Goal: Task Accomplishment & Management: Use online tool/utility

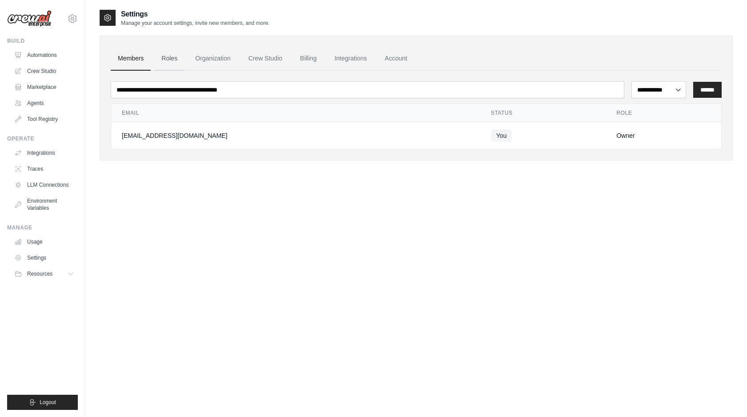
click at [172, 62] on link "Roles" at bounding box center [169, 59] width 30 height 24
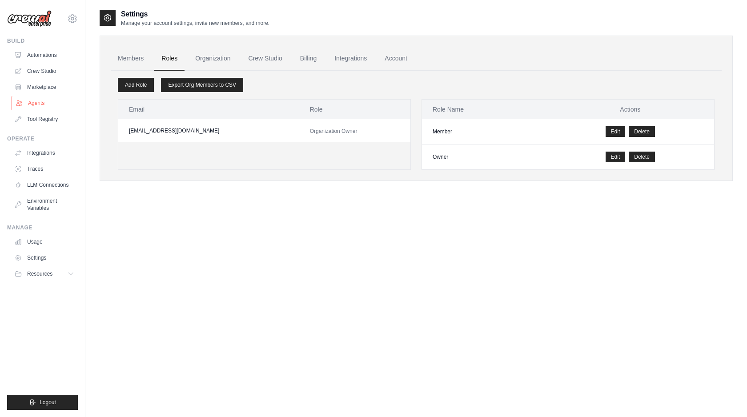
click at [40, 104] on link "Agents" at bounding box center [45, 103] width 67 height 14
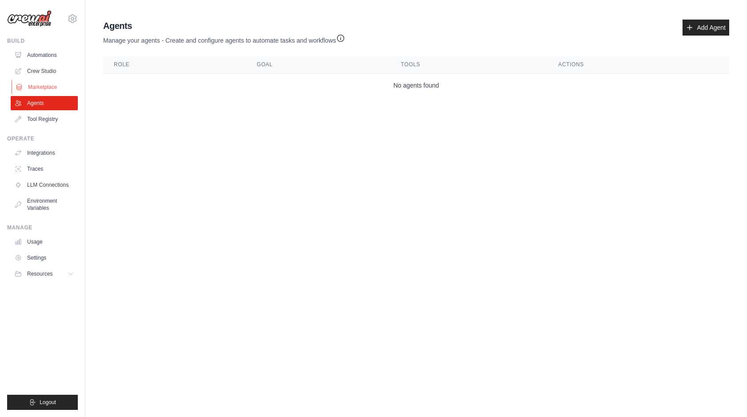
click at [39, 89] on link "Marketplace" at bounding box center [45, 87] width 67 height 14
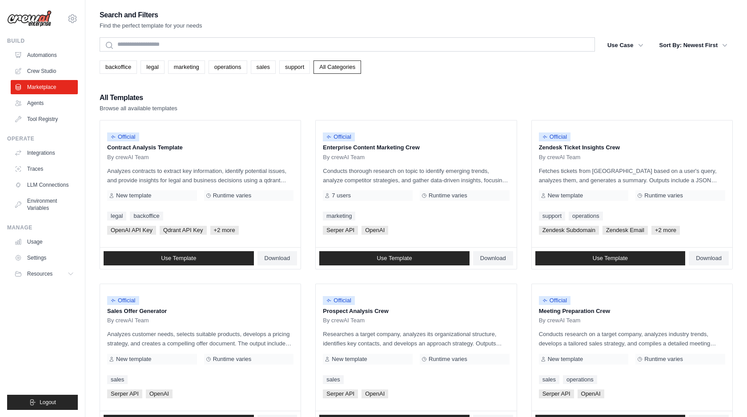
click at [538, 63] on div "backoffice legal marketing operations sales support All Categories" at bounding box center [416, 66] width 633 height 13
click at [40, 72] on link "Crew Studio" at bounding box center [45, 71] width 67 height 14
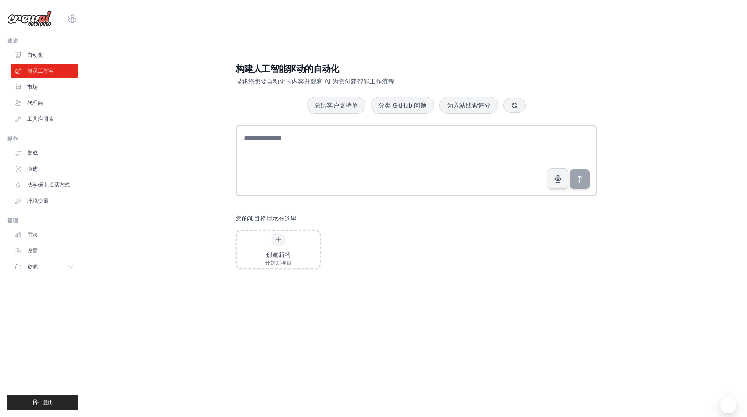
click at [595, 82] on div "构建人工智能驱动的自动化 描述您想要自动化的内容并观察 AI 为您创建智能工作流程" at bounding box center [416, 74] width 361 height 23
click at [34, 56] on font "自动化" at bounding box center [36, 55] width 16 height 6
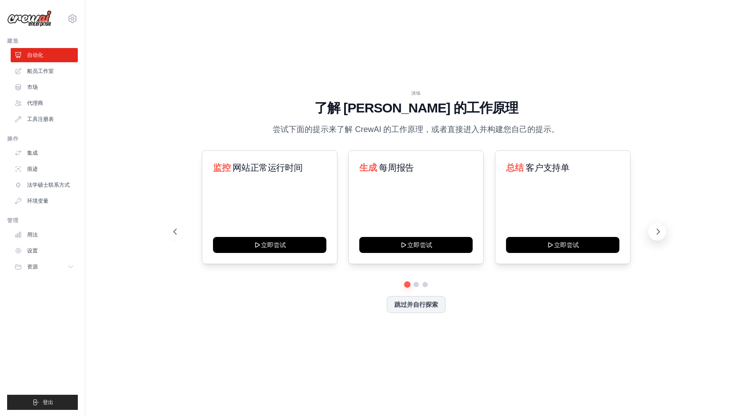
click at [659, 231] on icon at bounding box center [658, 231] width 3 height 5
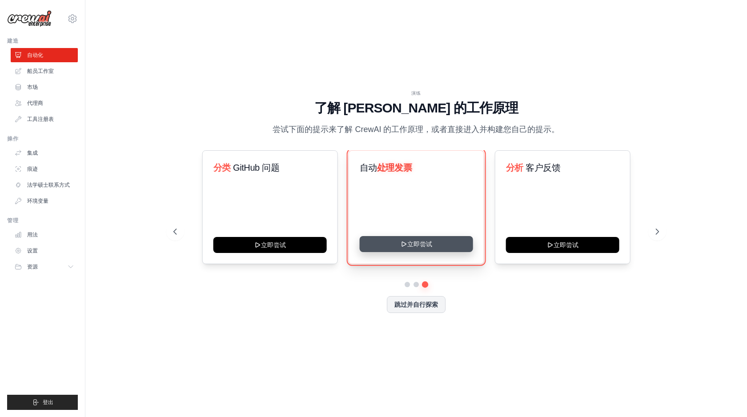
click at [423, 245] on button "立即尝试" at bounding box center [415, 244] width 113 height 16
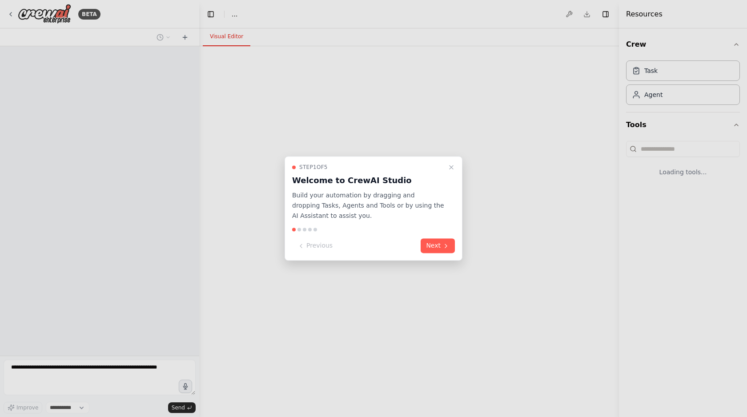
select select "****"
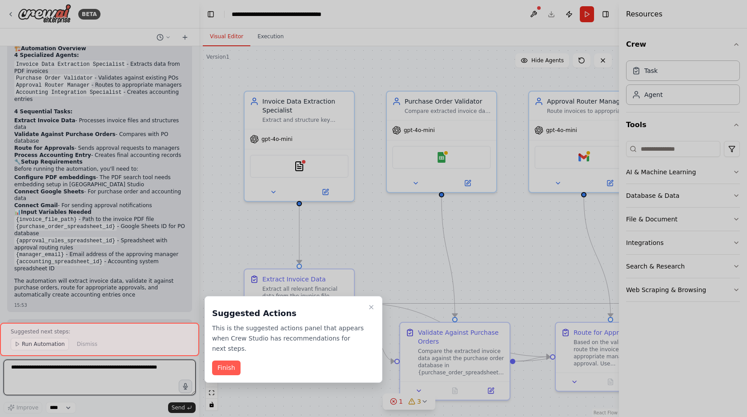
scroll to position [960, 0]
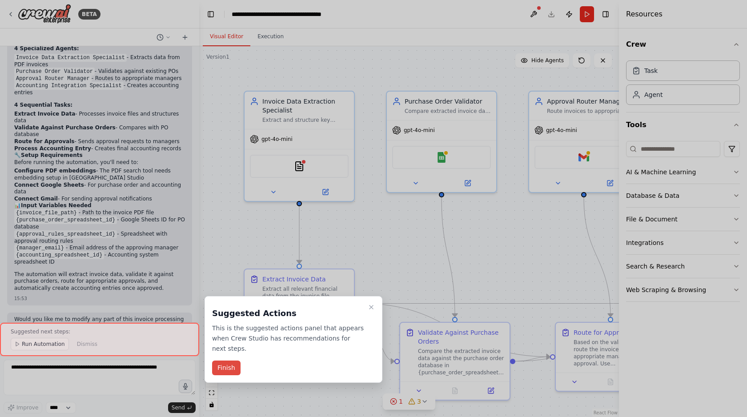
click at [225, 370] on button "Finish" at bounding box center [226, 368] width 28 height 15
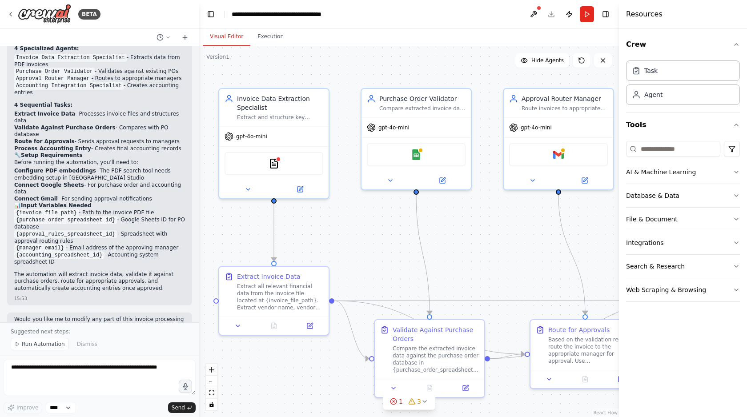
drag, startPoint x: 398, startPoint y: 254, endPoint x: 373, endPoint y: 252, distance: 25.4
click at [373, 252] on div ".deletable-edge-delete-btn { width: 20px; height: 20px; border: 0px solid #ffff…" at bounding box center [409, 231] width 420 height 371
click at [266, 36] on button "Execution" at bounding box center [270, 37] width 40 height 19
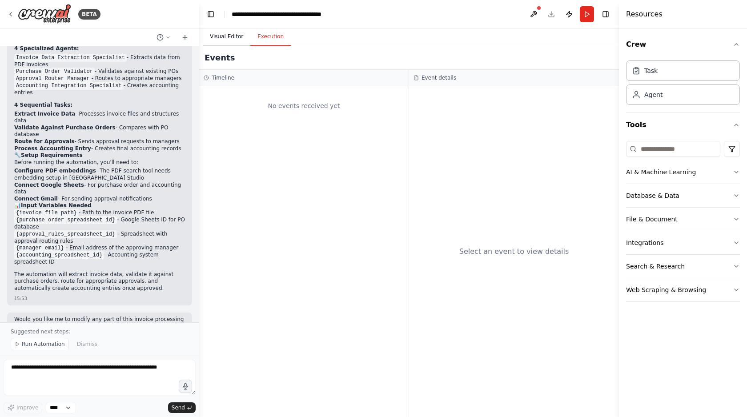
click at [221, 37] on button "Visual Editor" at bounding box center [227, 37] width 48 height 19
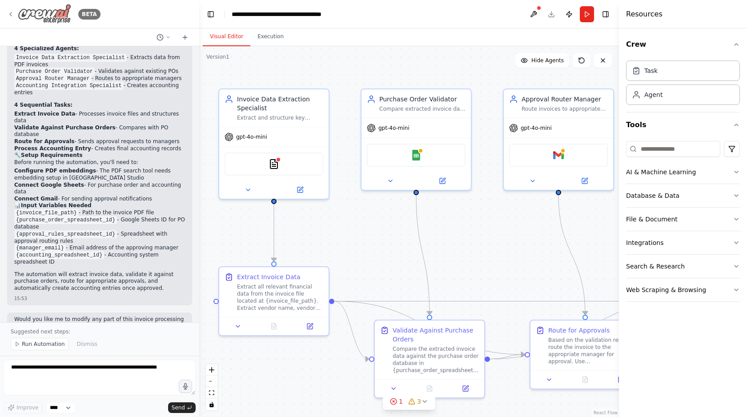
click at [11, 17] on div "BETA" at bounding box center [53, 14] width 93 height 20
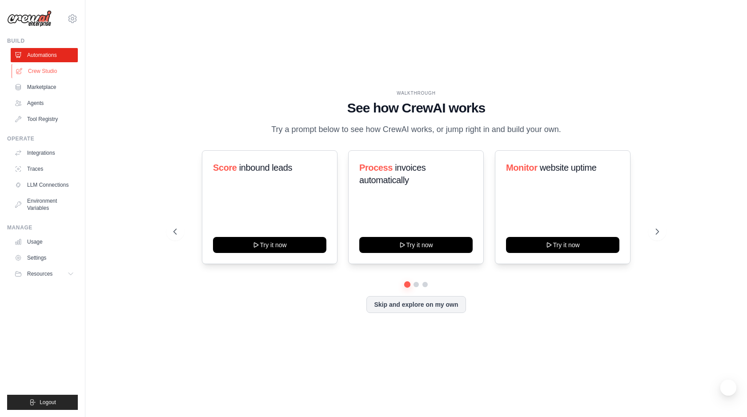
click at [50, 74] on link "Crew Studio" at bounding box center [45, 71] width 67 height 14
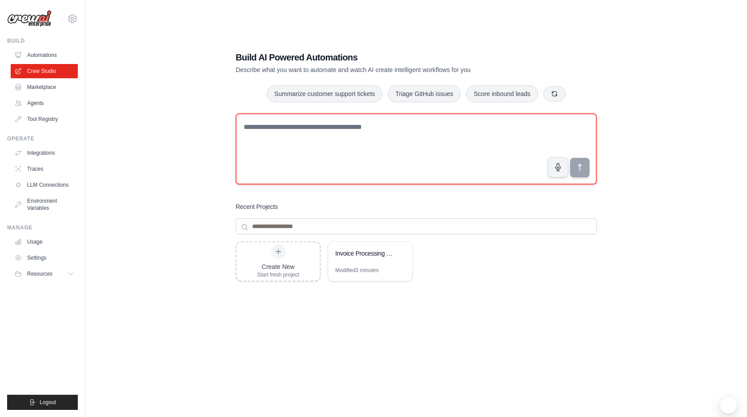
click at [345, 142] on textarea at bounding box center [416, 148] width 361 height 71
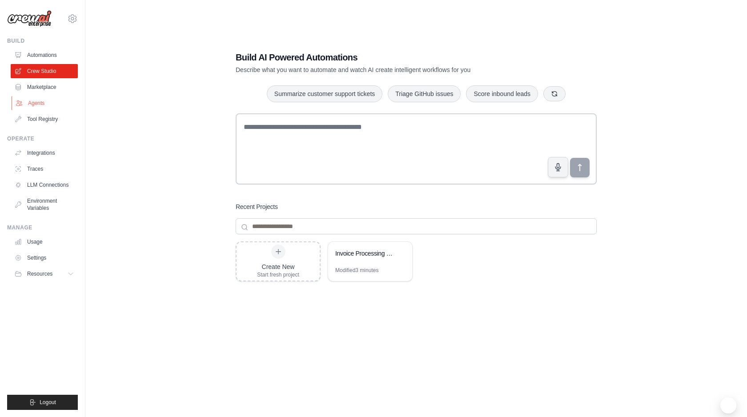
click at [40, 106] on link "Agents" at bounding box center [45, 103] width 67 height 14
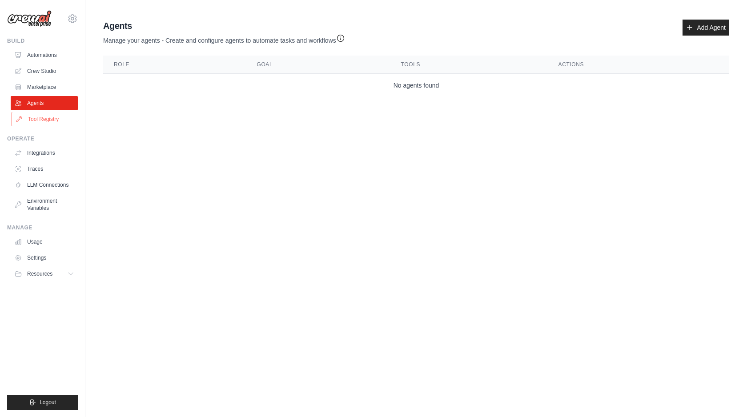
click at [41, 121] on link "Tool Registry" at bounding box center [45, 119] width 67 height 14
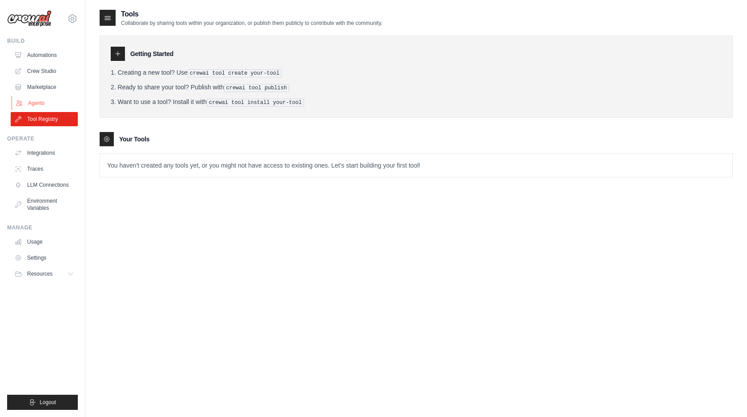
click at [35, 100] on link "Agents" at bounding box center [45, 103] width 67 height 14
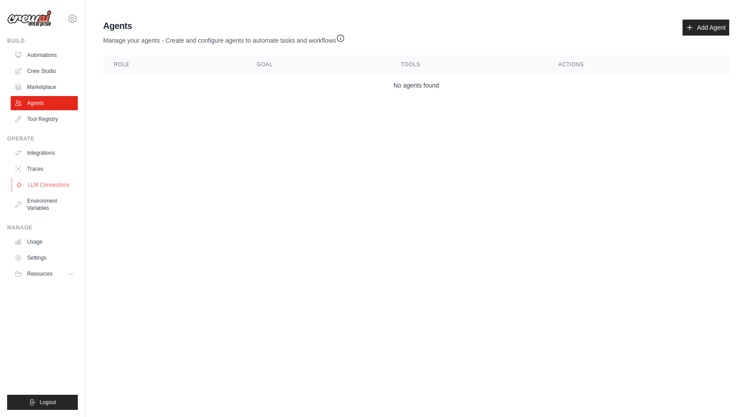
click at [41, 185] on link "LLM Connections" at bounding box center [45, 185] width 67 height 14
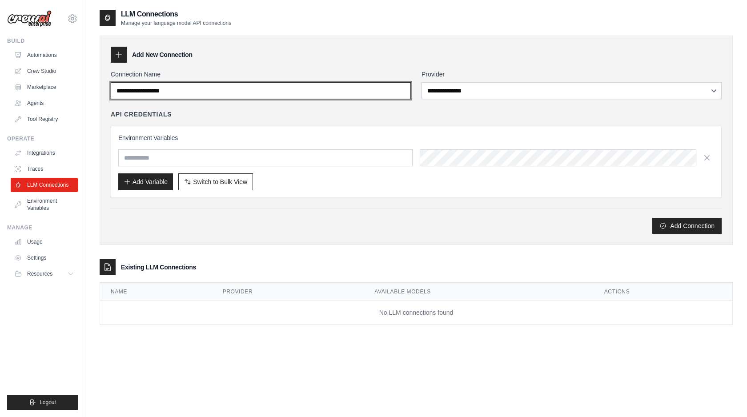
click at [298, 94] on input "Connection Name" at bounding box center [261, 90] width 300 height 17
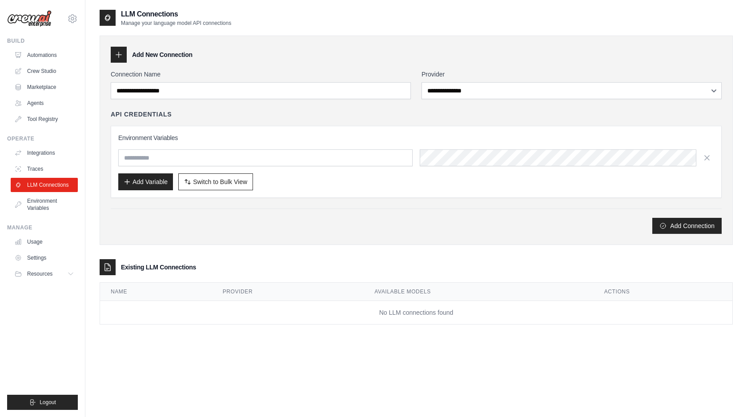
click at [371, 61] on div "Add New Connection" at bounding box center [416, 55] width 611 height 16
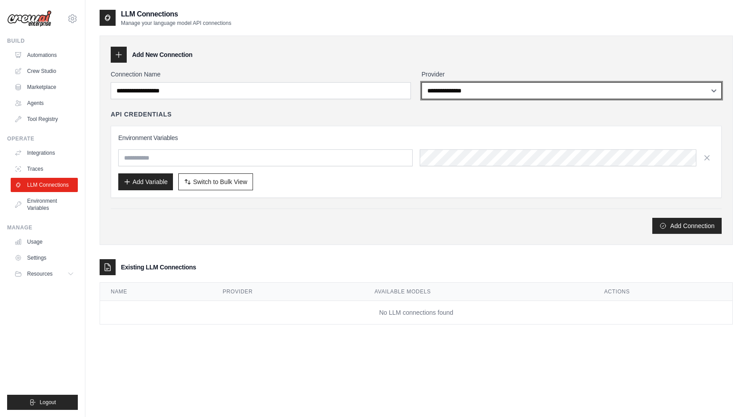
click at [512, 92] on select "**********" at bounding box center [571, 90] width 300 height 17
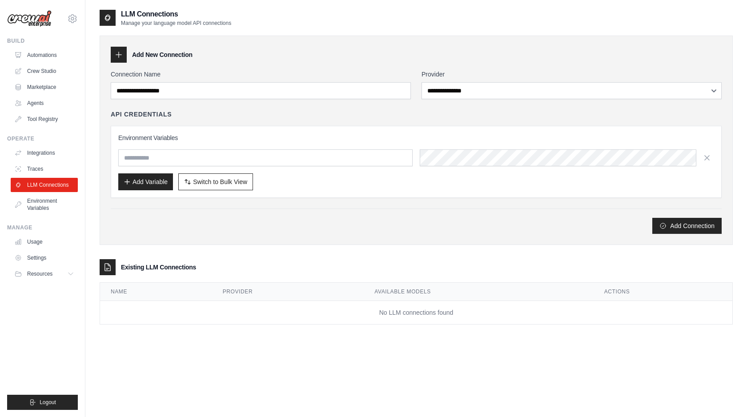
click at [322, 229] on div "Add Connection" at bounding box center [416, 226] width 611 height 16
click at [43, 202] on link "Environment Variables" at bounding box center [45, 204] width 67 height 21
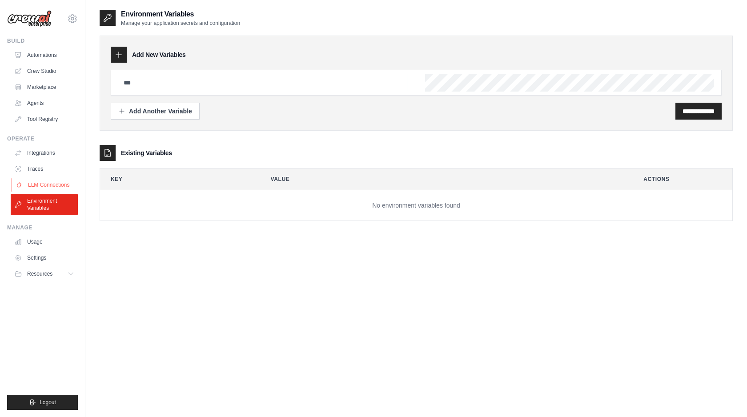
click at [38, 187] on link "LLM Connections" at bounding box center [45, 185] width 67 height 14
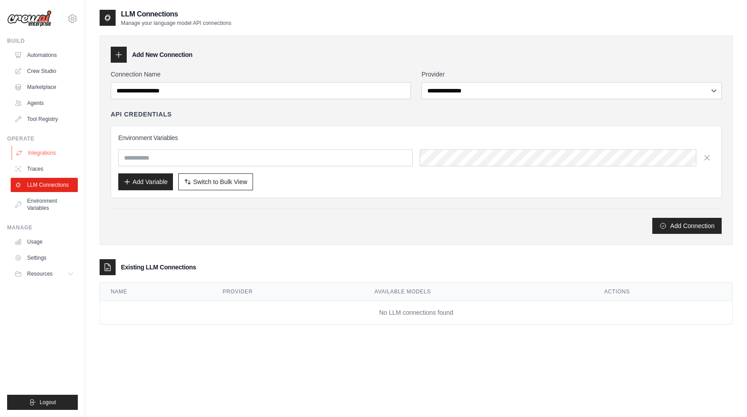
click at [40, 157] on link "Integrations" at bounding box center [45, 153] width 67 height 14
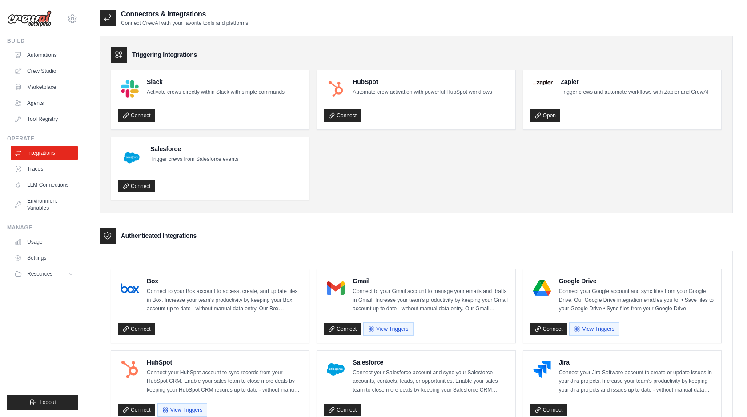
click at [368, 165] on ul "Slack Activate crews directly within Slack with simple commands Connect HubSpot…" at bounding box center [416, 135] width 611 height 131
click at [40, 76] on link "Crew Studio" at bounding box center [45, 71] width 67 height 14
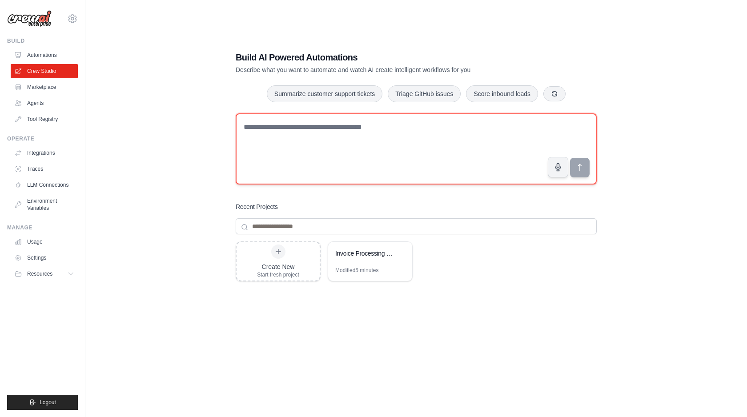
click at [309, 166] on textarea at bounding box center [416, 148] width 361 height 71
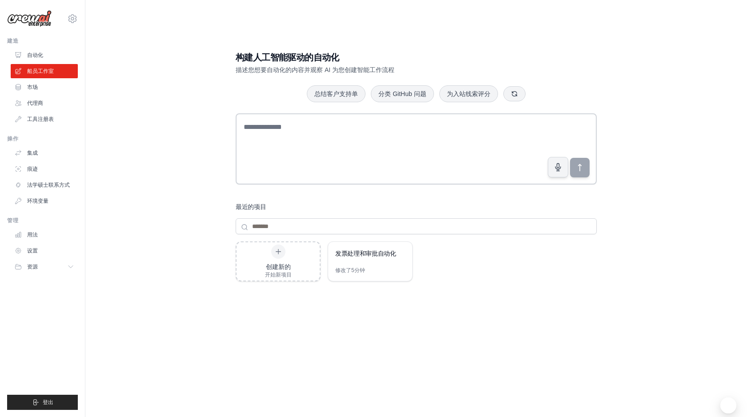
click at [637, 115] on div "构建人工智能驱动的自动化 描述您想要自动化的内容并观察 AI 为您创建智能工作流程 总结客户支持单 分类 GitHub 问题 为入站线索评分 最近的项目 创建…" at bounding box center [416, 217] width 633 height 417
click at [353, 321] on div "创建新的 开始新项目 发票处理和审批自动化 修改了 5分钟" at bounding box center [416, 312] width 361 height 142
click at [361, 274] on div "修改了 5分钟" at bounding box center [370, 274] width 84 height 14
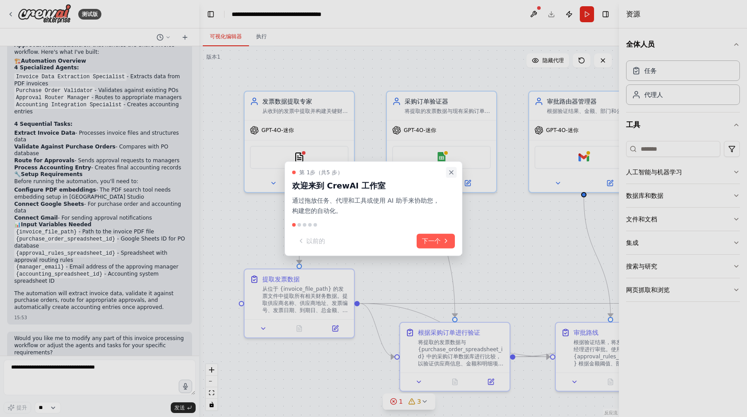
click at [450, 173] on icon "关闭演练" at bounding box center [452, 173] width 4 height 4
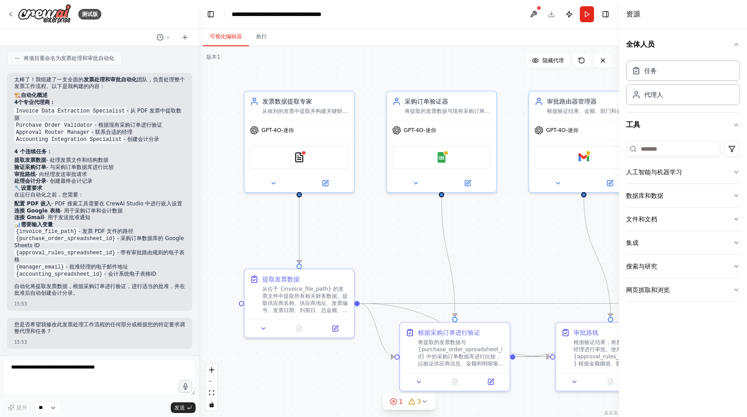
click at [405, 233] on div ".deletable-edge-delete-btn { width: 20px; height: 20px; border: 0px solid #ffff…" at bounding box center [409, 231] width 420 height 371
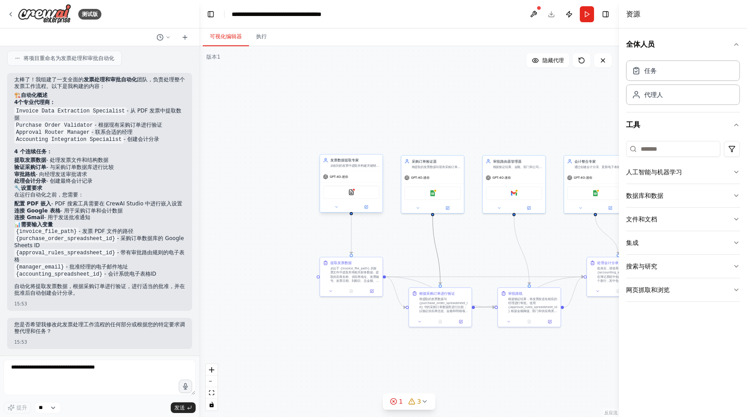
drag, startPoint x: 437, startPoint y: 253, endPoint x: 329, endPoint y: 197, distance: 121.3
click at [329, 197] on div ".deletable-edge-delete-btn { width: 20px; height: 20px; border: 0px solid #ffff…" at bounding box center [414, 236] width 240 height 212
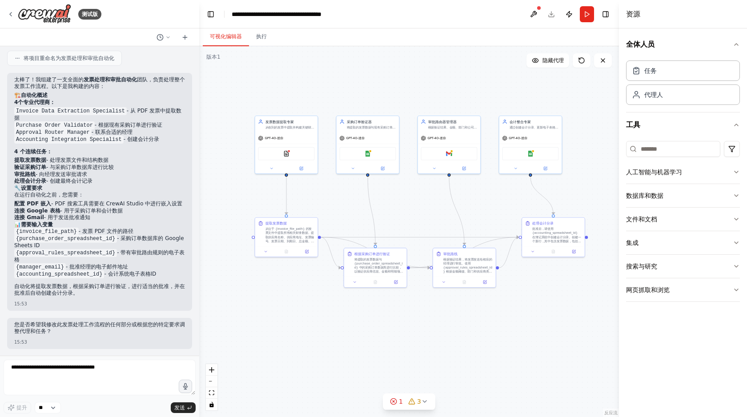
drag, startPoint x: 476, startPoint y: 240, endPoint x: 411, endPoint y: 201, distance: 76.0
click at [411, 201] on div ".deletable-edge-delete-btn { width: 20px; height: 20px; border: 0px solid #ffff…" at bounding box center [409, 231] width 420 height 371
click at [8, 13] on icon at bounding box center [10, 14] width 7 height 7
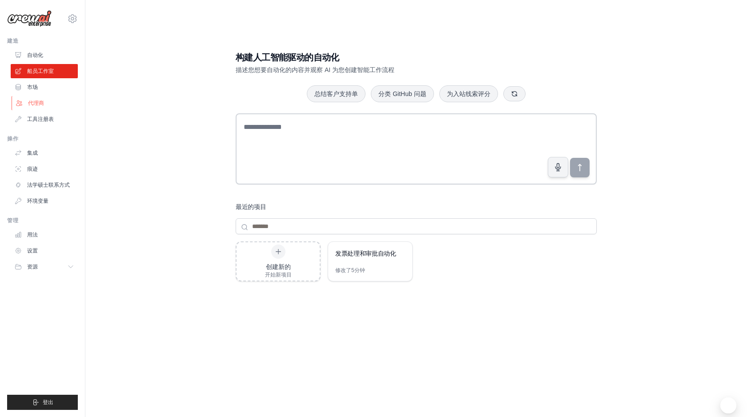
click at [40, 107] on link "代理商" at bounding box center [45, 103] width 67 height 14
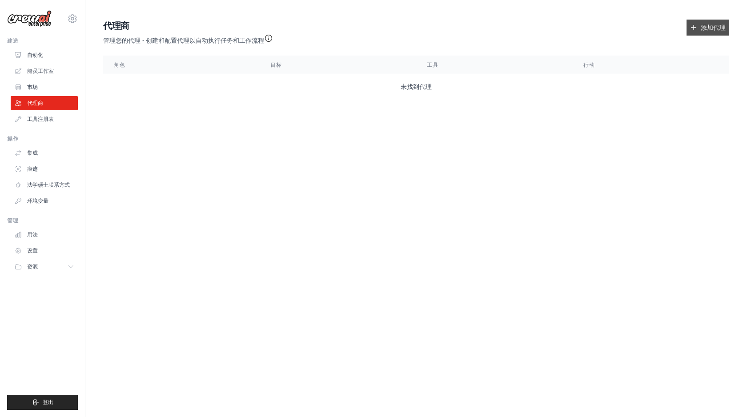
click at [698, 32] on link "添加代理" at bounding box center [707, 28] width 43 height 16
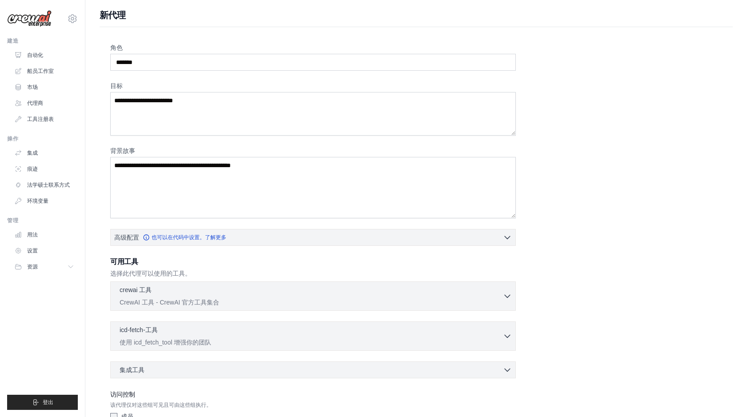
click at [594, 130] on div "角色 目标 背景故事 高级配置 也可以在代码中设置。了解更多" at bounding box center [416, 240] width 612 height 394
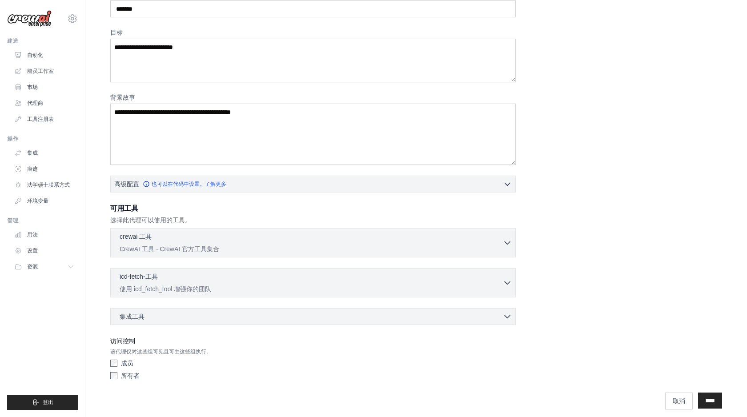
scroll to position [60, 0]
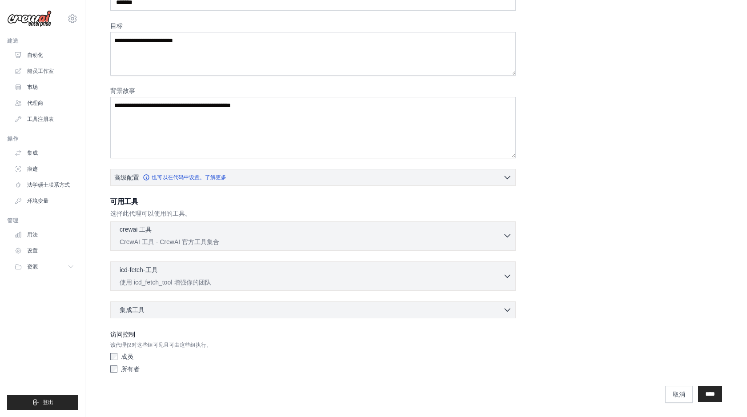
click at [511, 235] on icon "button" at bounding box center [507, 235] width 9 height 9
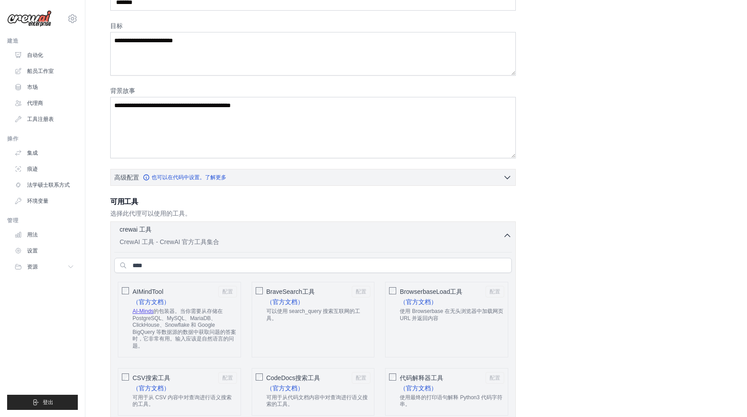
click at [511, 235] on icon "button" at bounding box center [507, 235] width 9 height 9
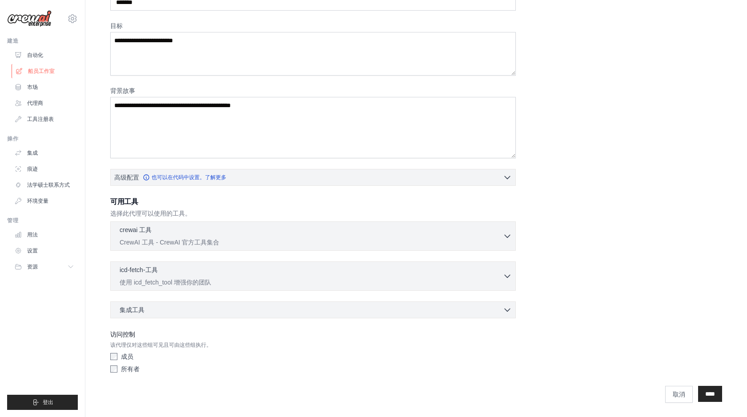
click at [35, 74] on font "船员工作室" at bounding box center [41, 71] width 27 height 6
